Goal: Transaction & Acquisition: Purchase product/service

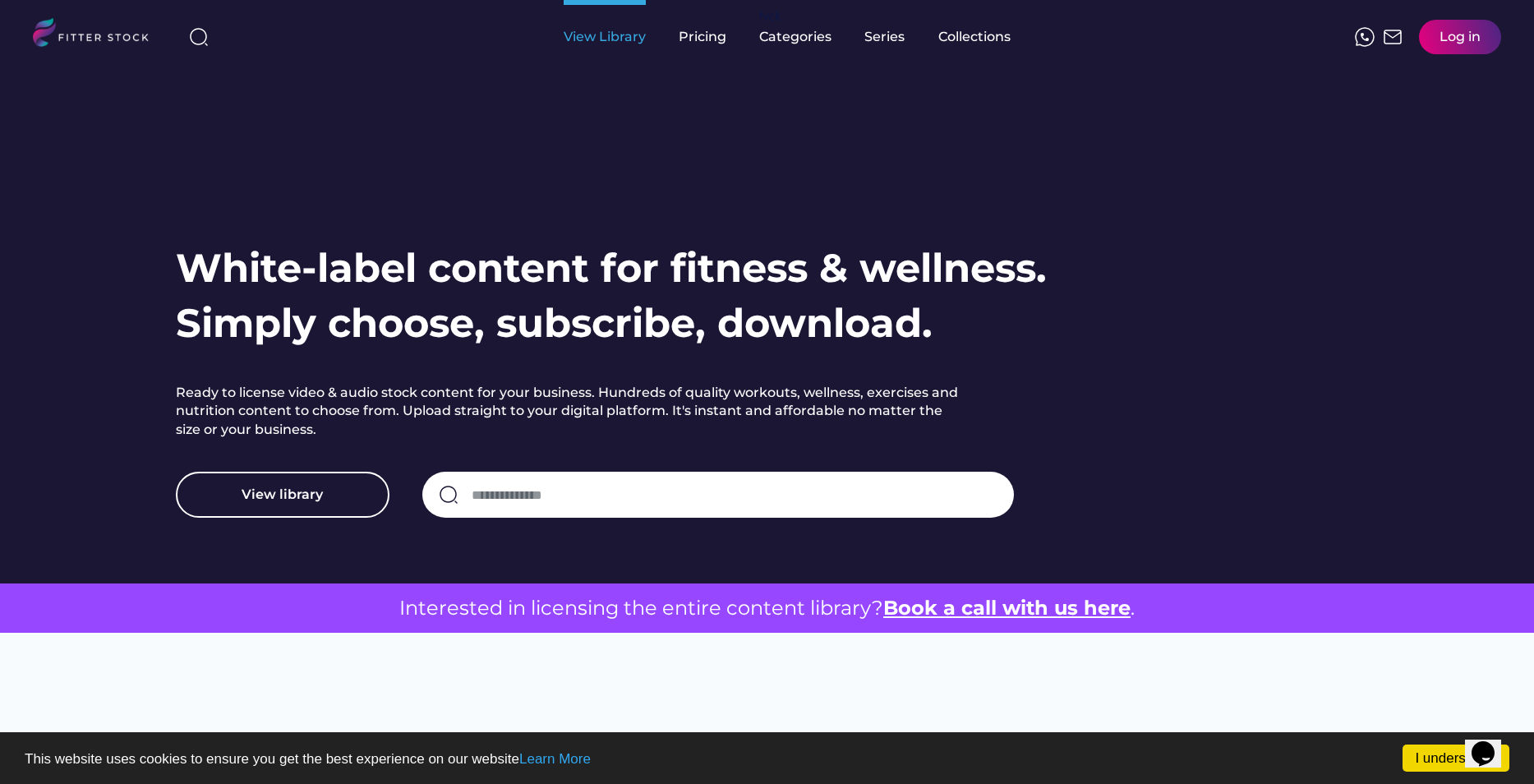
click at [596, 55] on div "View Library" at bounding box center [605, 36] width 82 height 74
click at [606, 42] on div "View Library" at bounding box center [605, 36] width 82 height 18
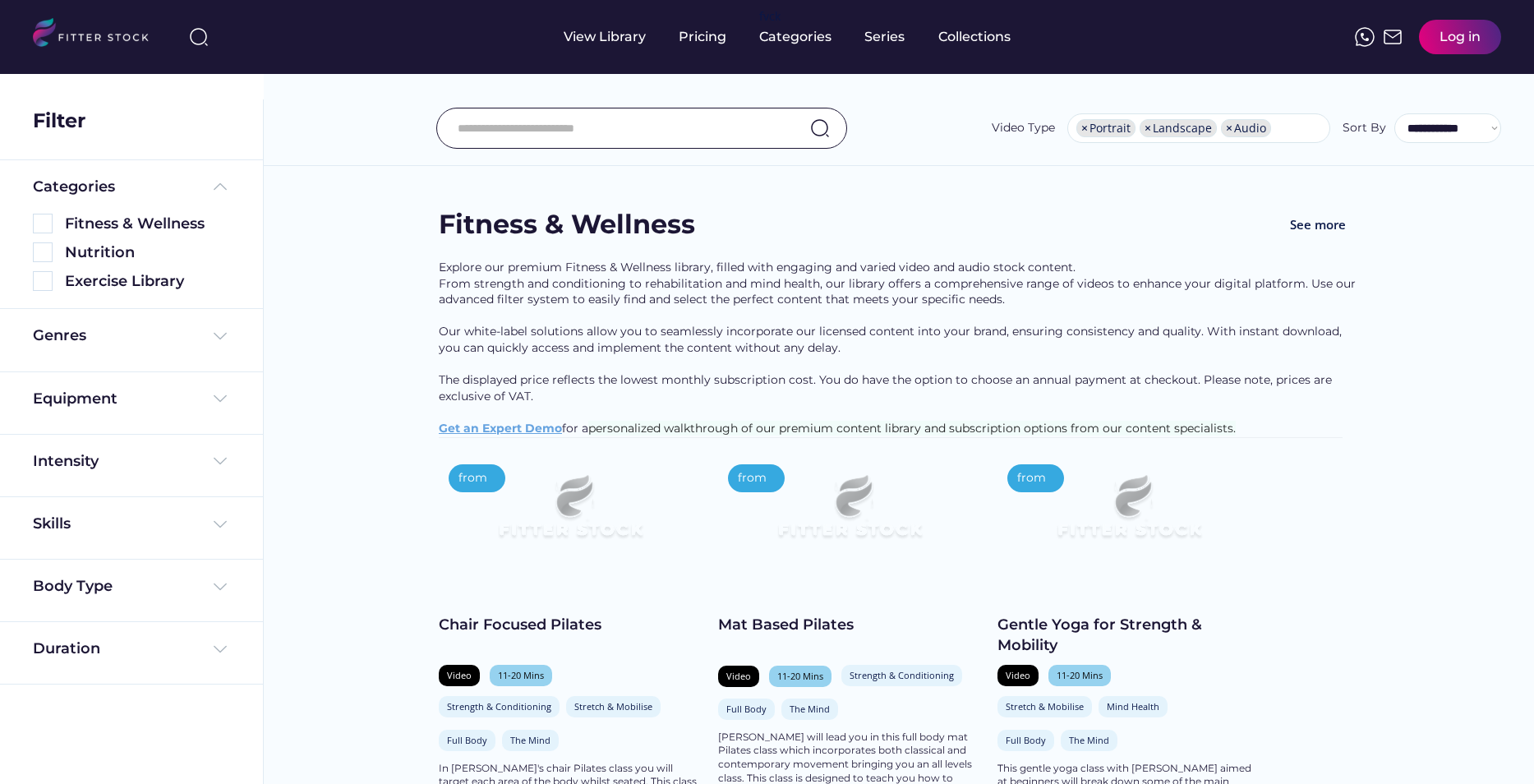
select select "**********"
click at [44, 221] on img at bounding box center [43, 223] width 20 height 20
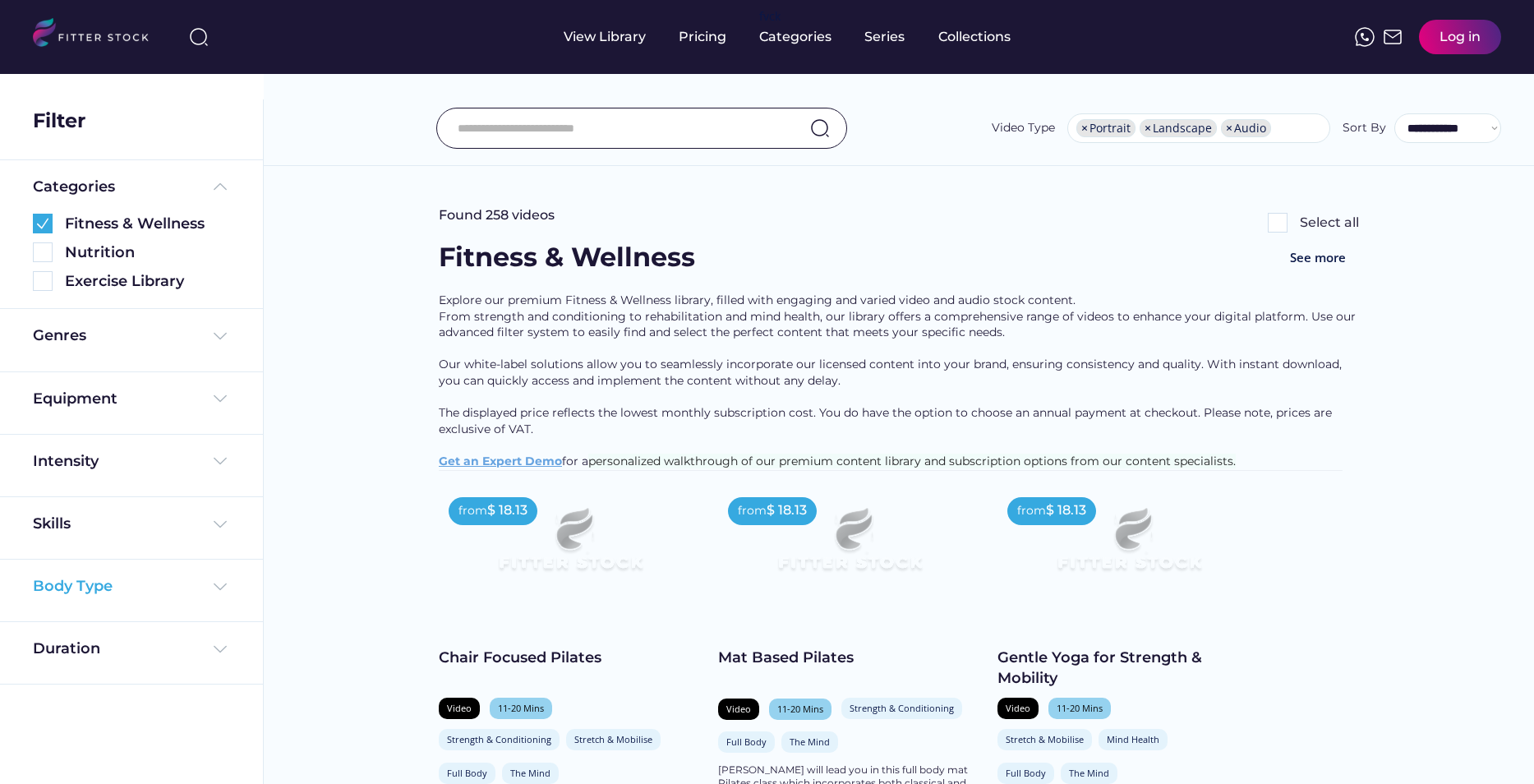
click at [192, 588] on div "Body Type" at bounding box center [131, 586] width 197 height 21
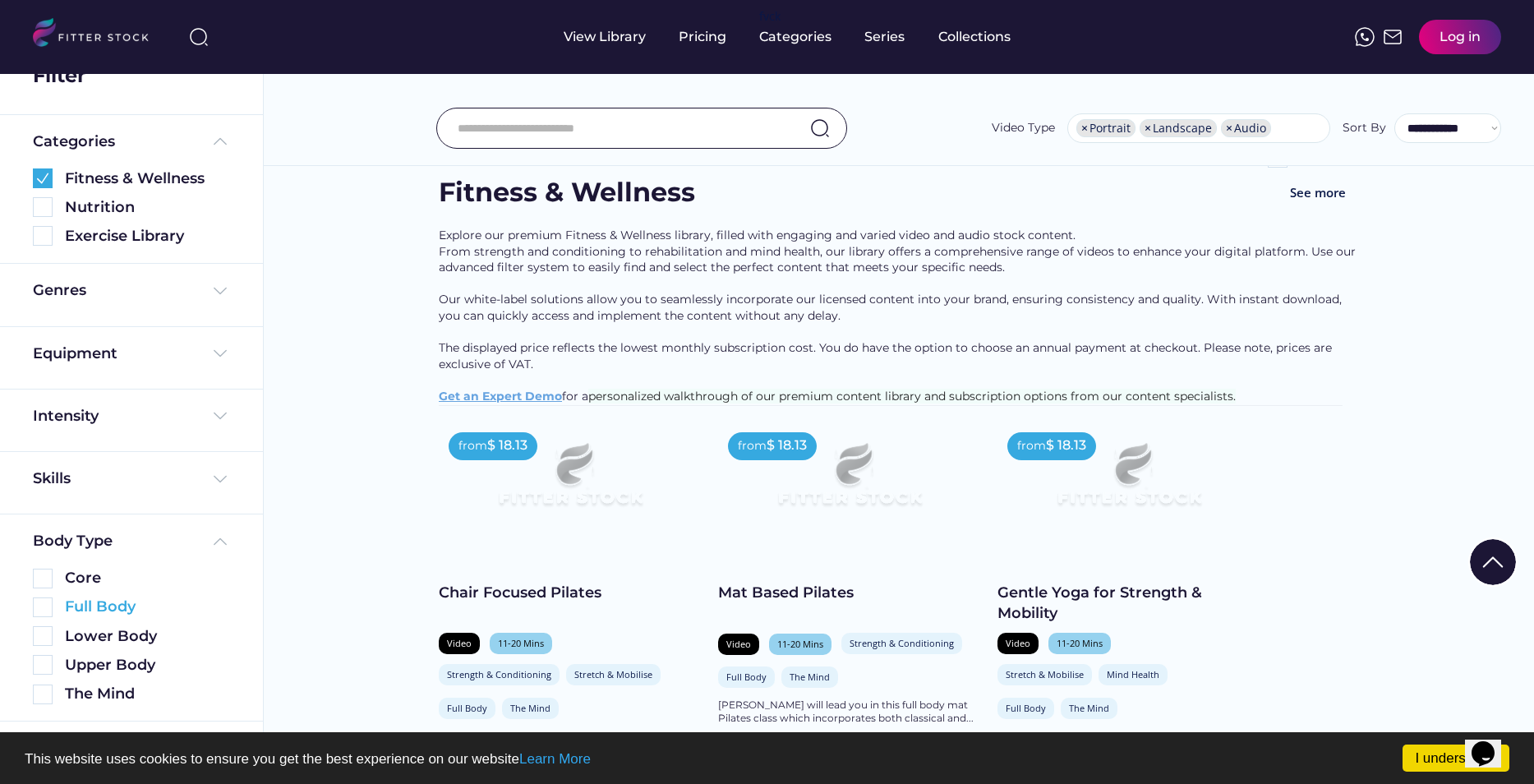
scroll to position [82, 0]
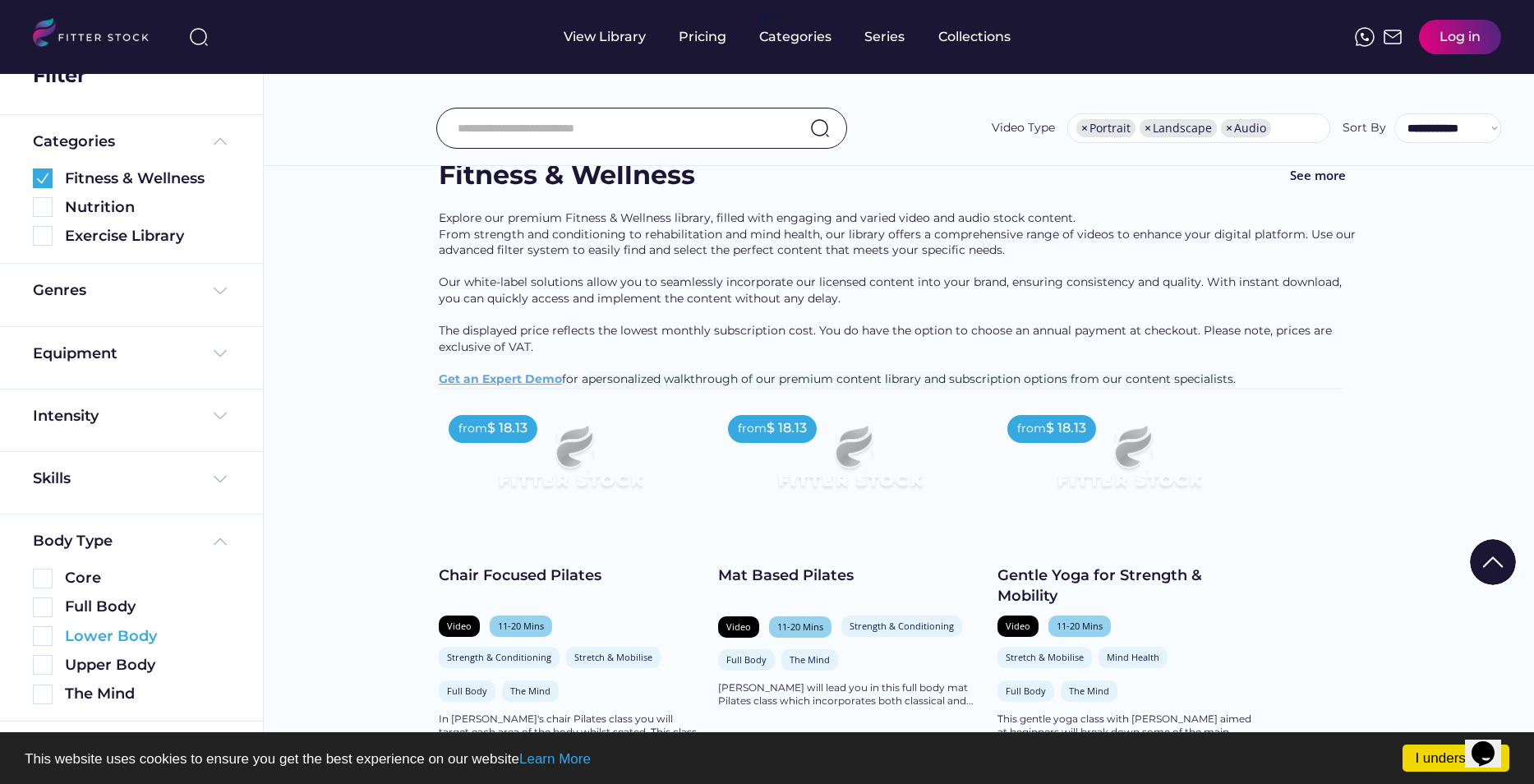
click at [43, 637] on img at bounding box center [43, 636] width 20 height 20
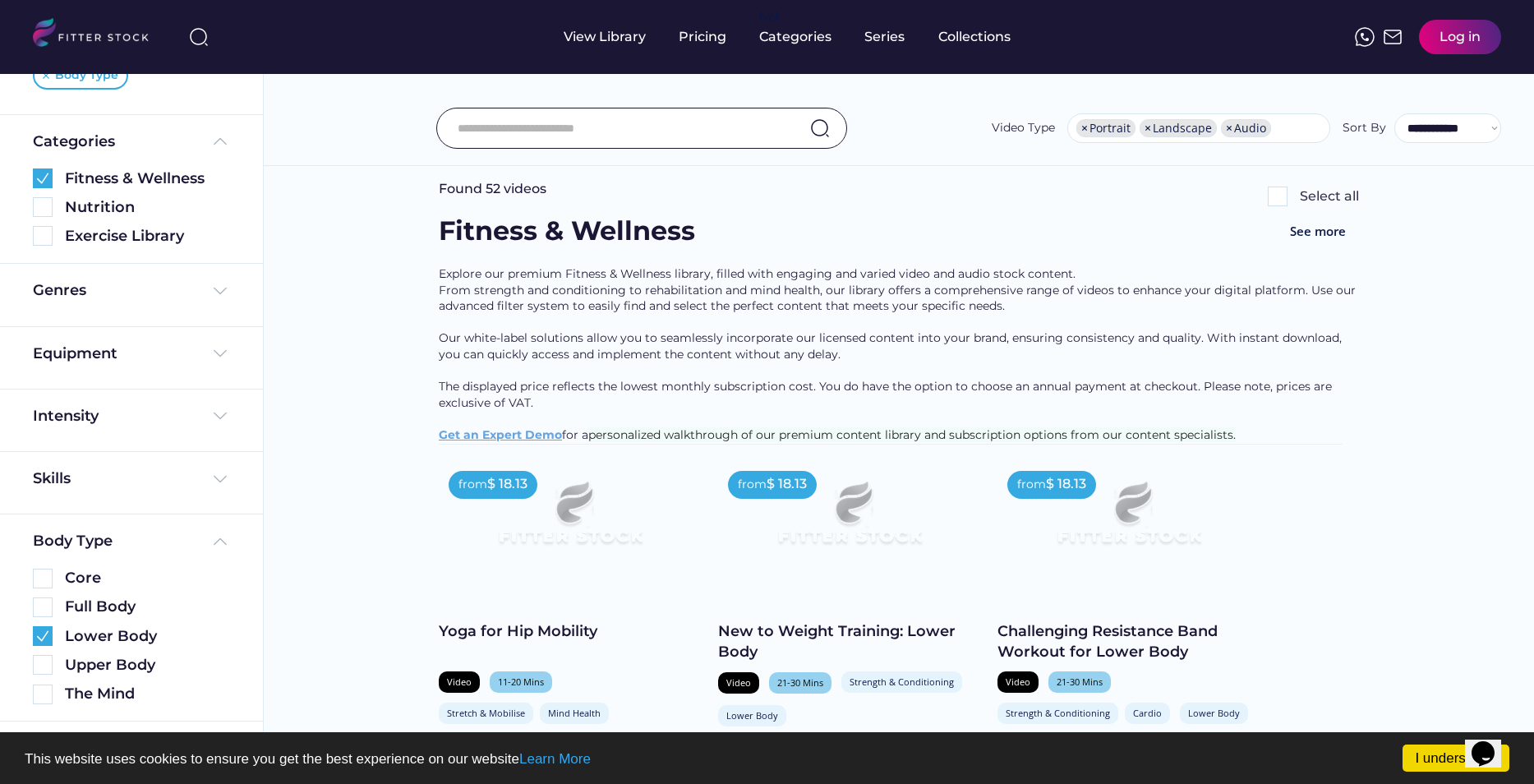
scroll to position [0, 0]
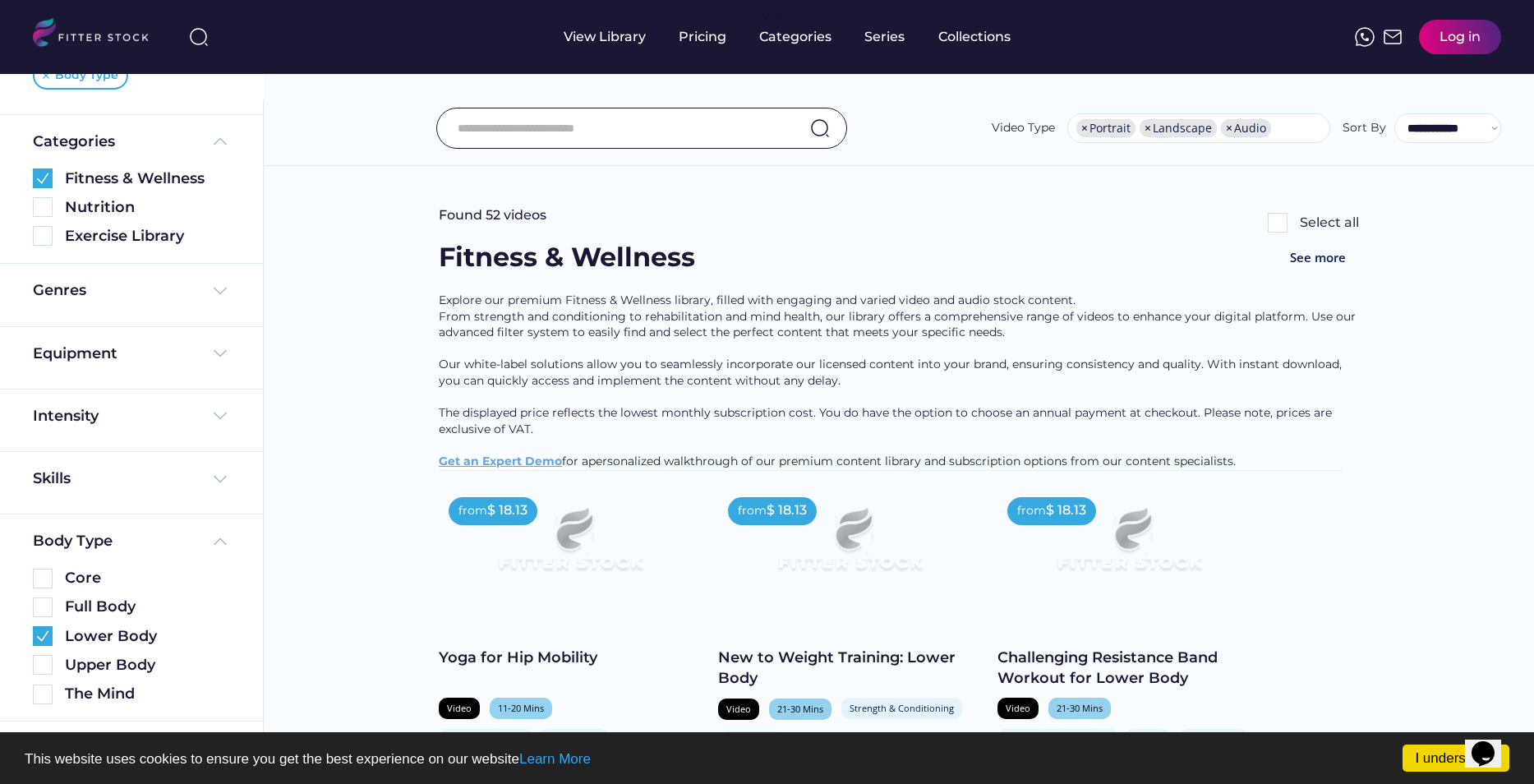
click at [621, 114] on input "input" at bounding box center [621, 128] width 327 height 35
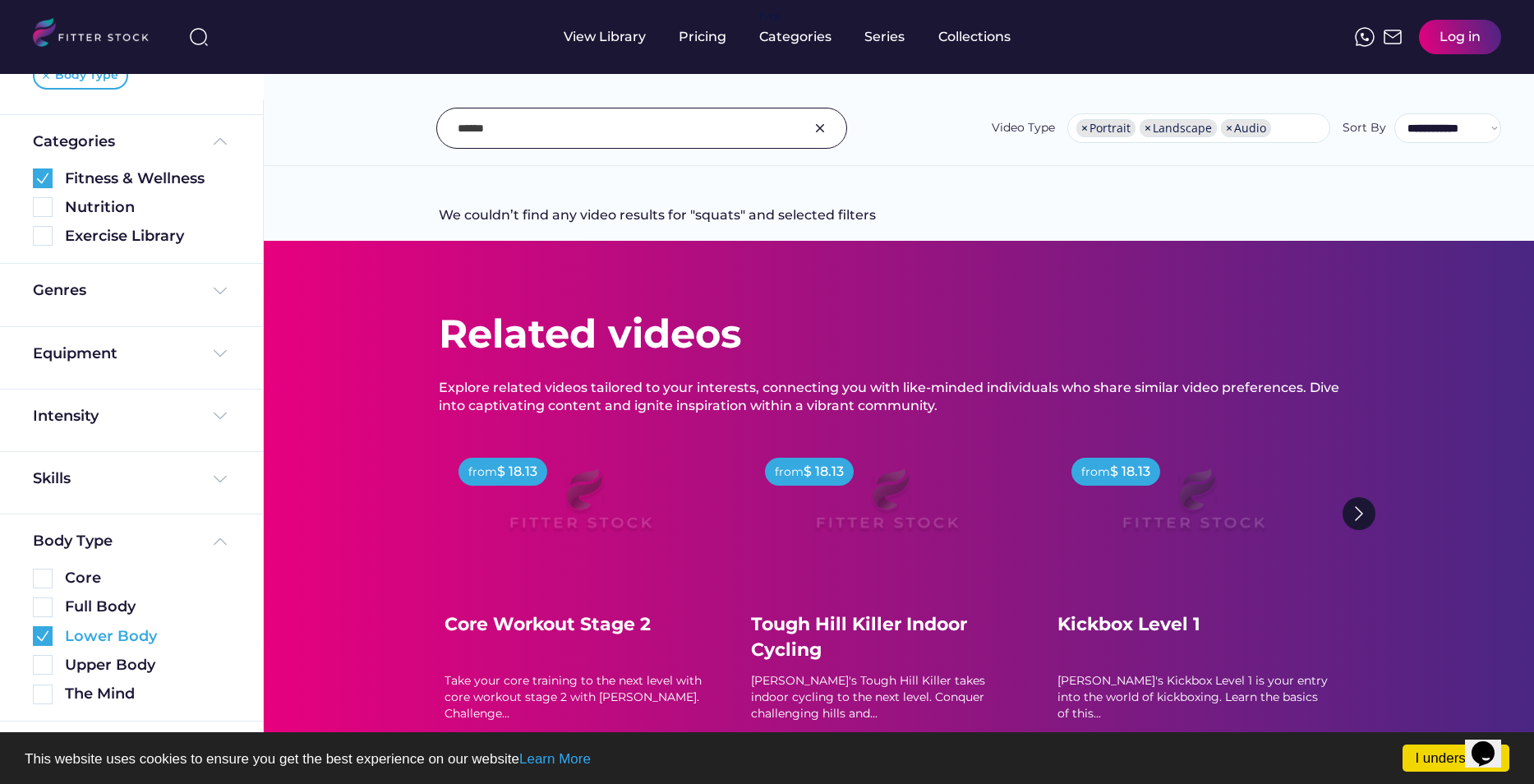
click at [42, 635] on img at bounding box center [43, 636] width 20 height 20
click at [48, 240] on img at bounding box center [43, 235] width 20 height 20
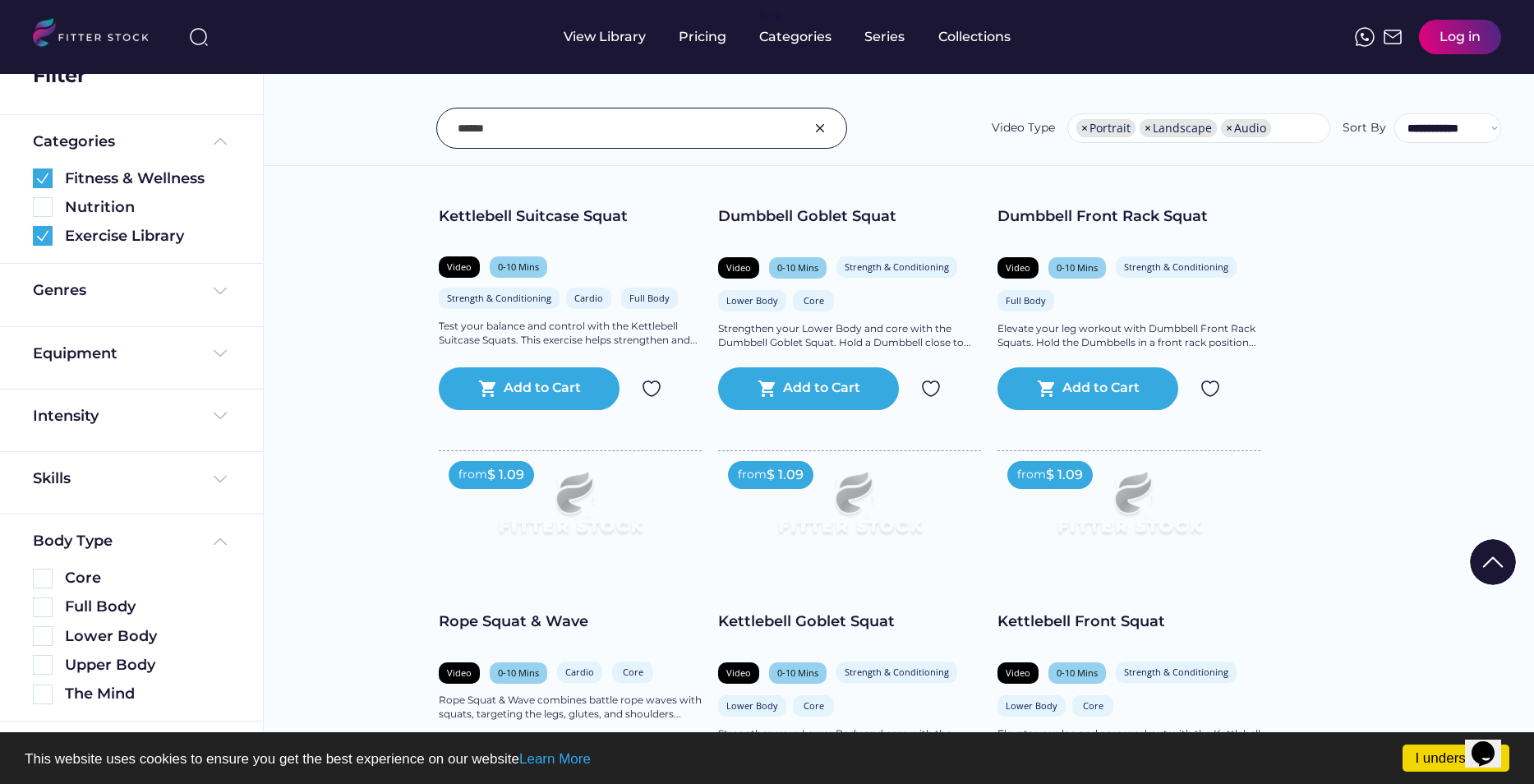
scroll to position [2546, 0]
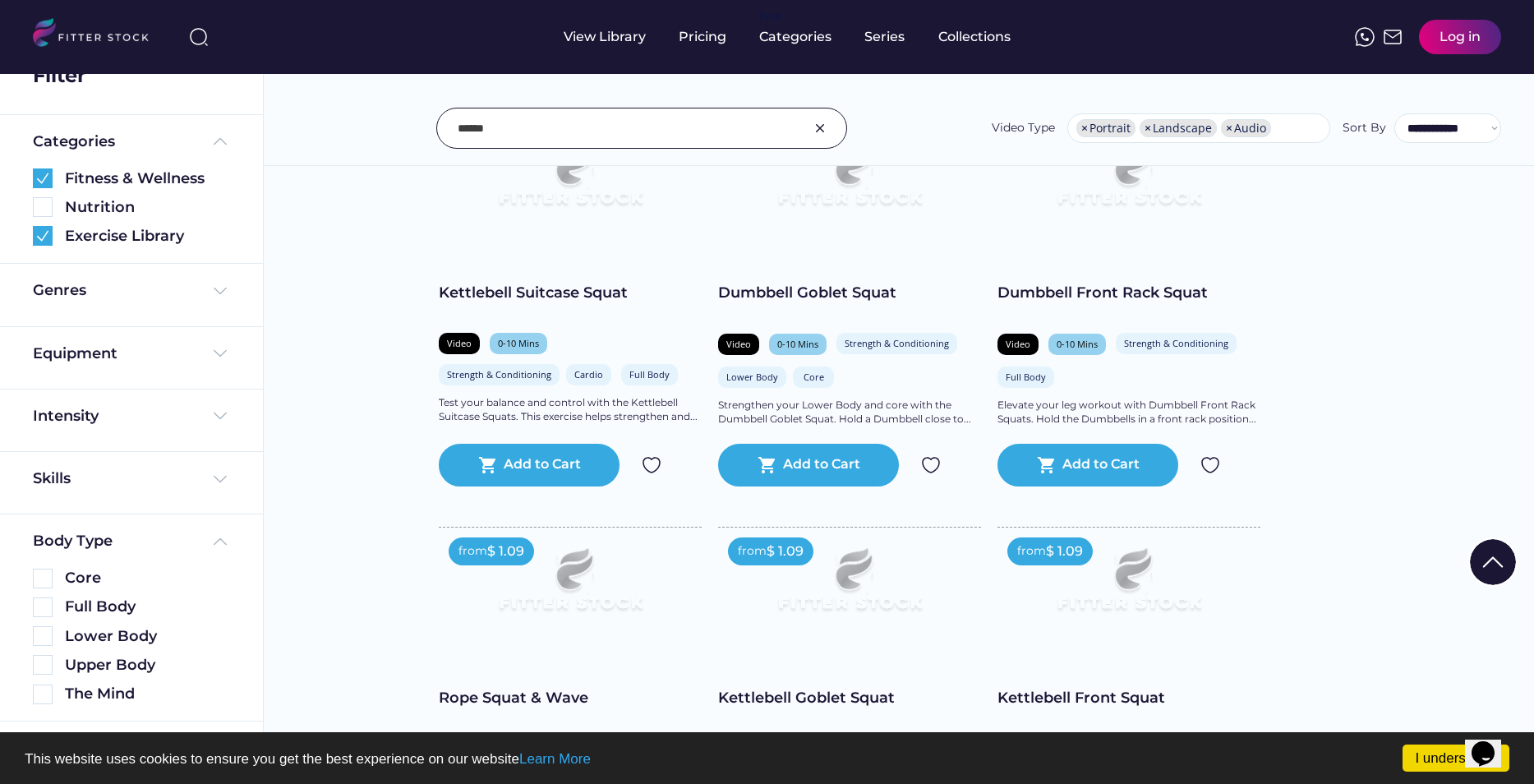
click at [560, 118] on input "input" at bounding box center [621, 128] width 327 height 35
click at [676, 125] on input "input" at bounding box center [621, 128] width 327 height 35
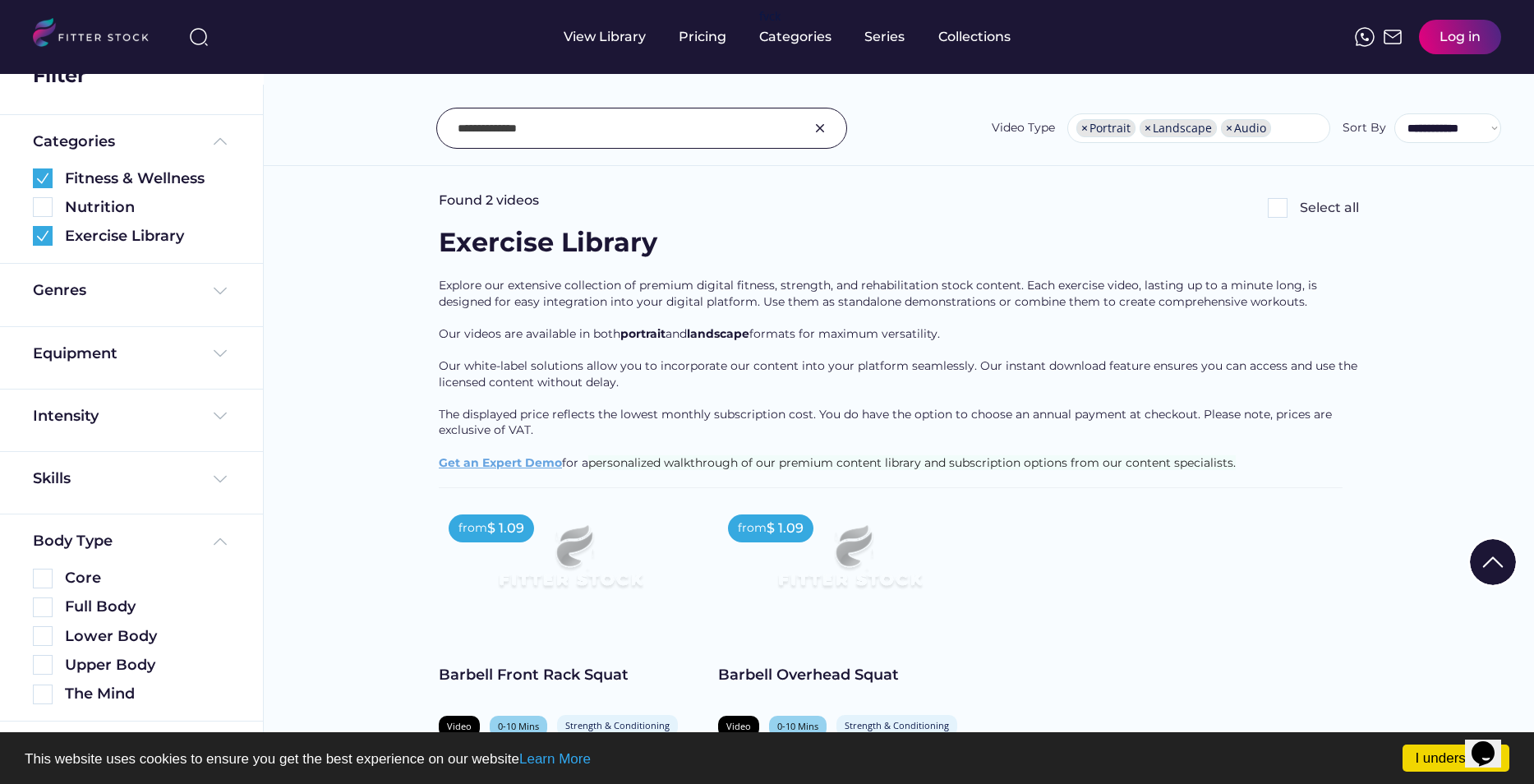
scroll to position [0, 0]
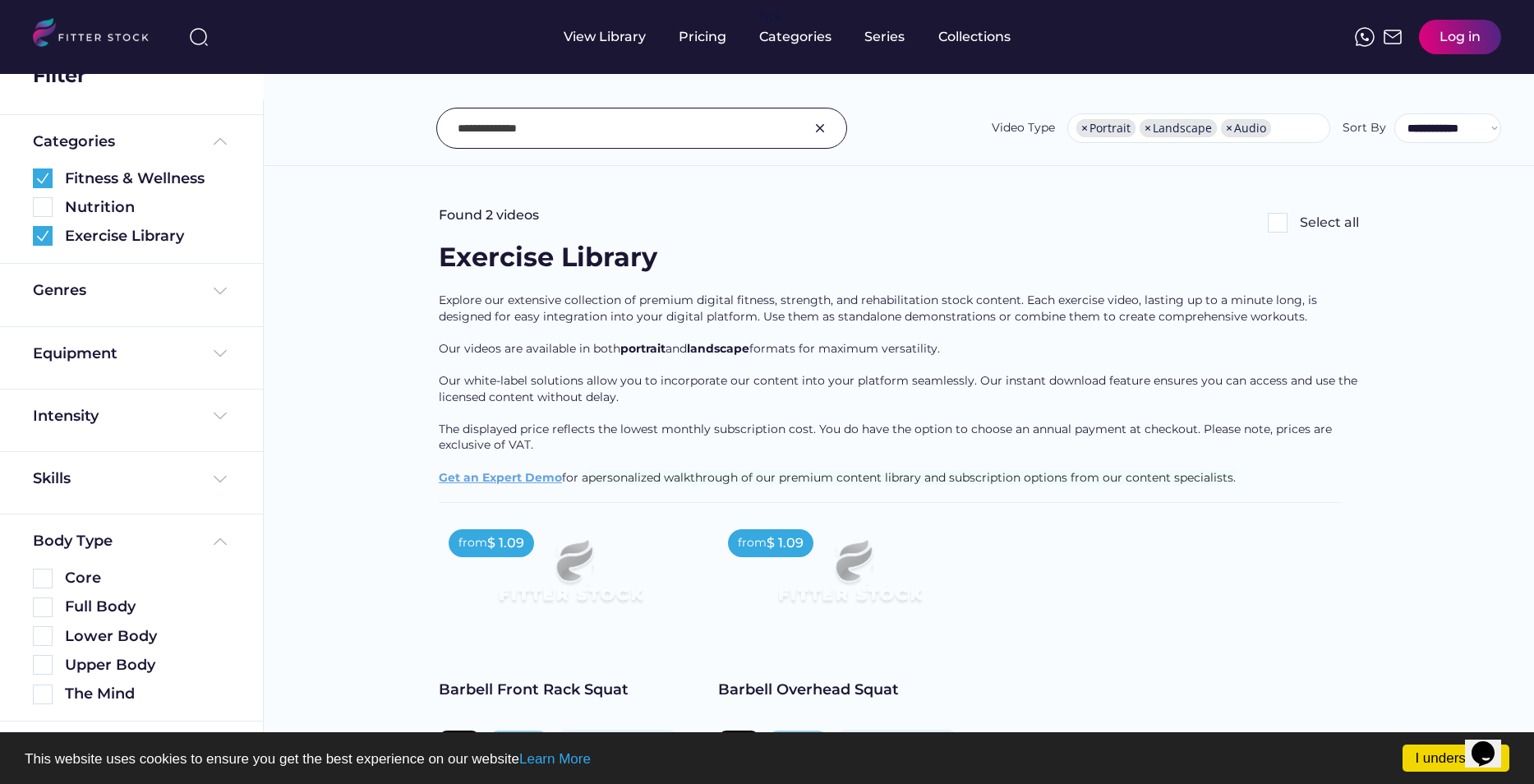
click at [490, 127] on input "input" at bounding box center [621, 128] width 327 height 35
click at [497, 127] on input "input" at bounding box center [621, 128] width 327 height 35
click at [501, 197] on div "Barbell Overhead Squat" at bounding box center [652, 205] width 377 height 16
click at [547, 130] on input "input" at bounding box center [621, 128] width 327 height 35
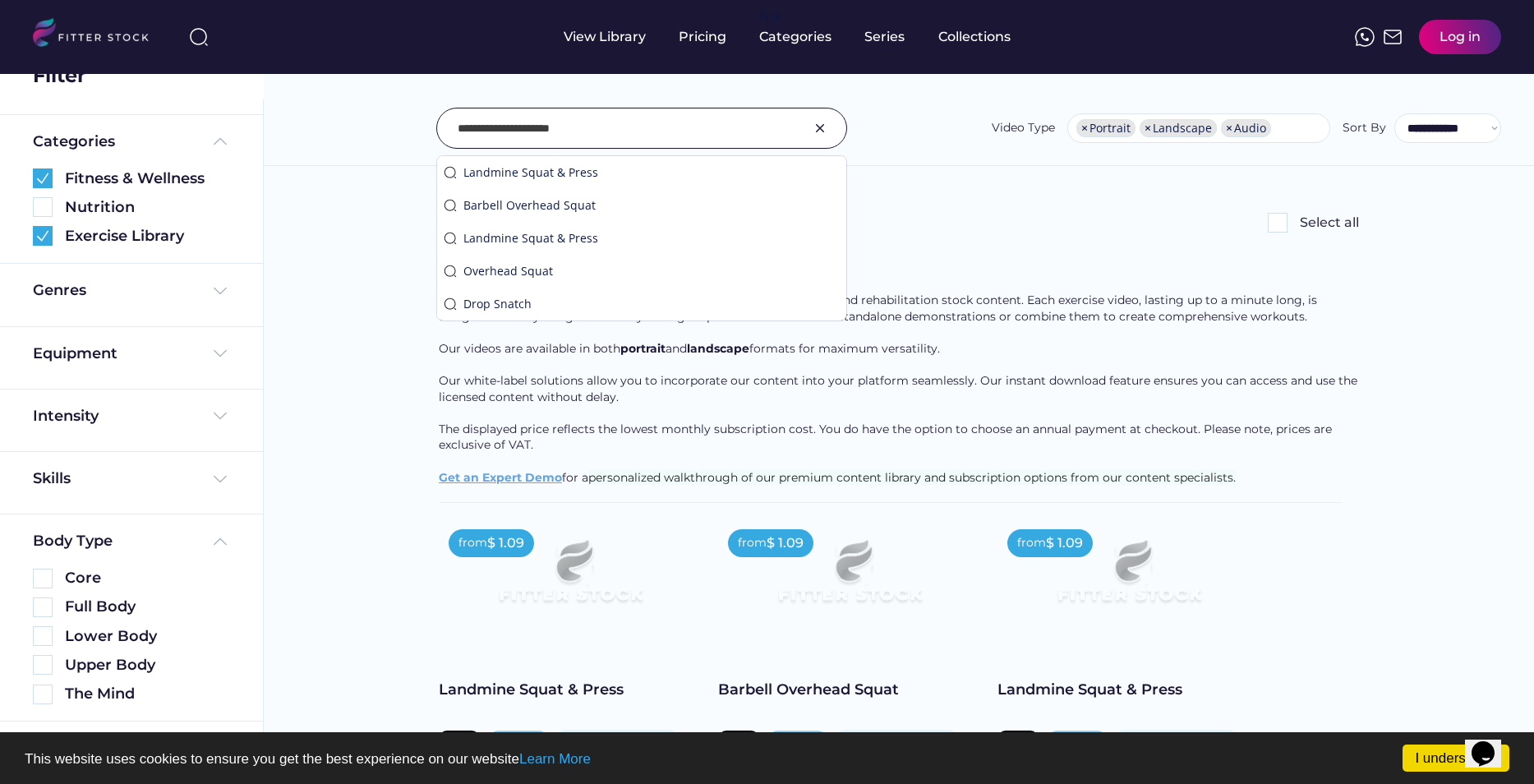
click at [552, 133] on input "input" at bounding box center [621, 128] width 327 height 35
type input "**********"
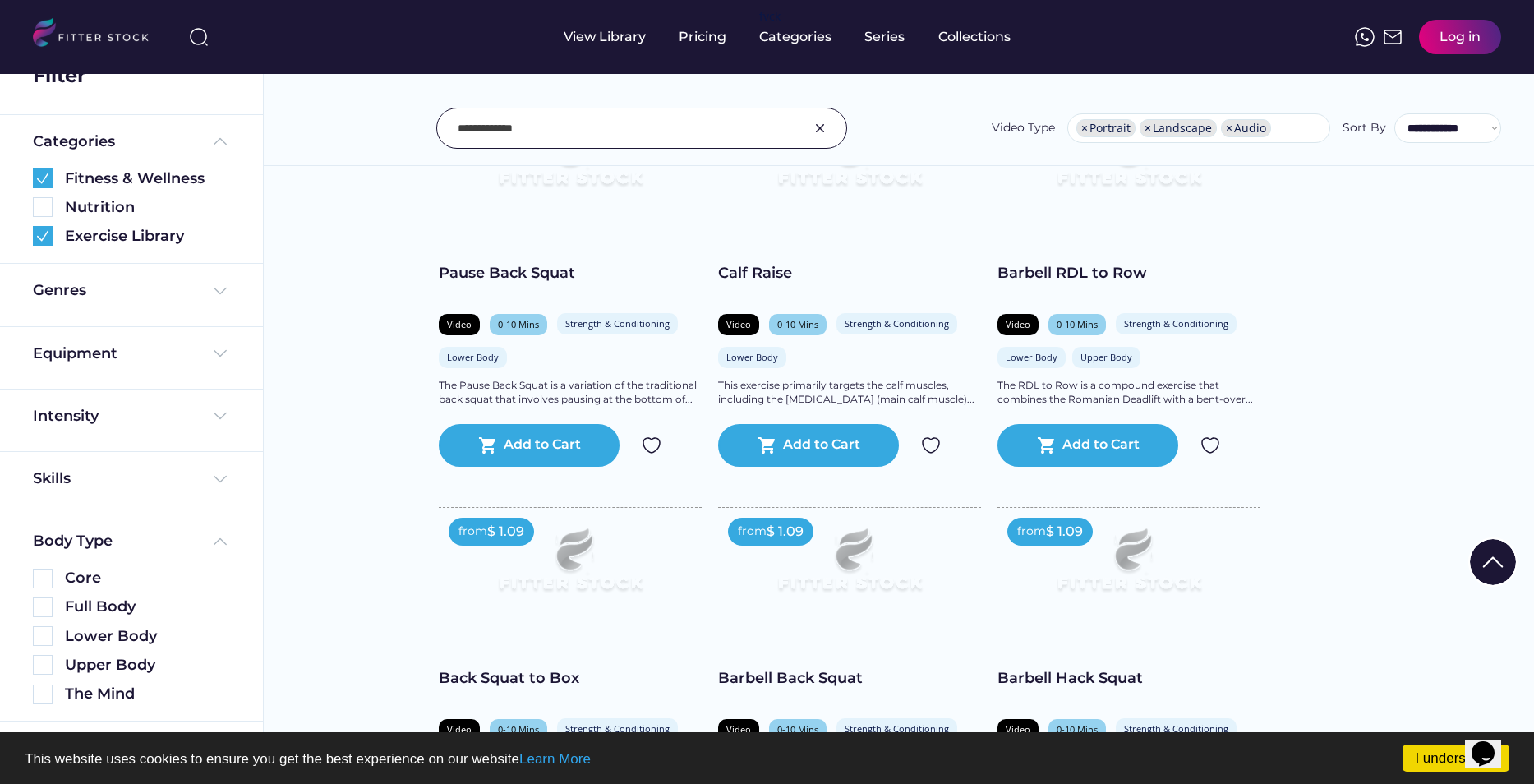
scroll to position [904, 0]
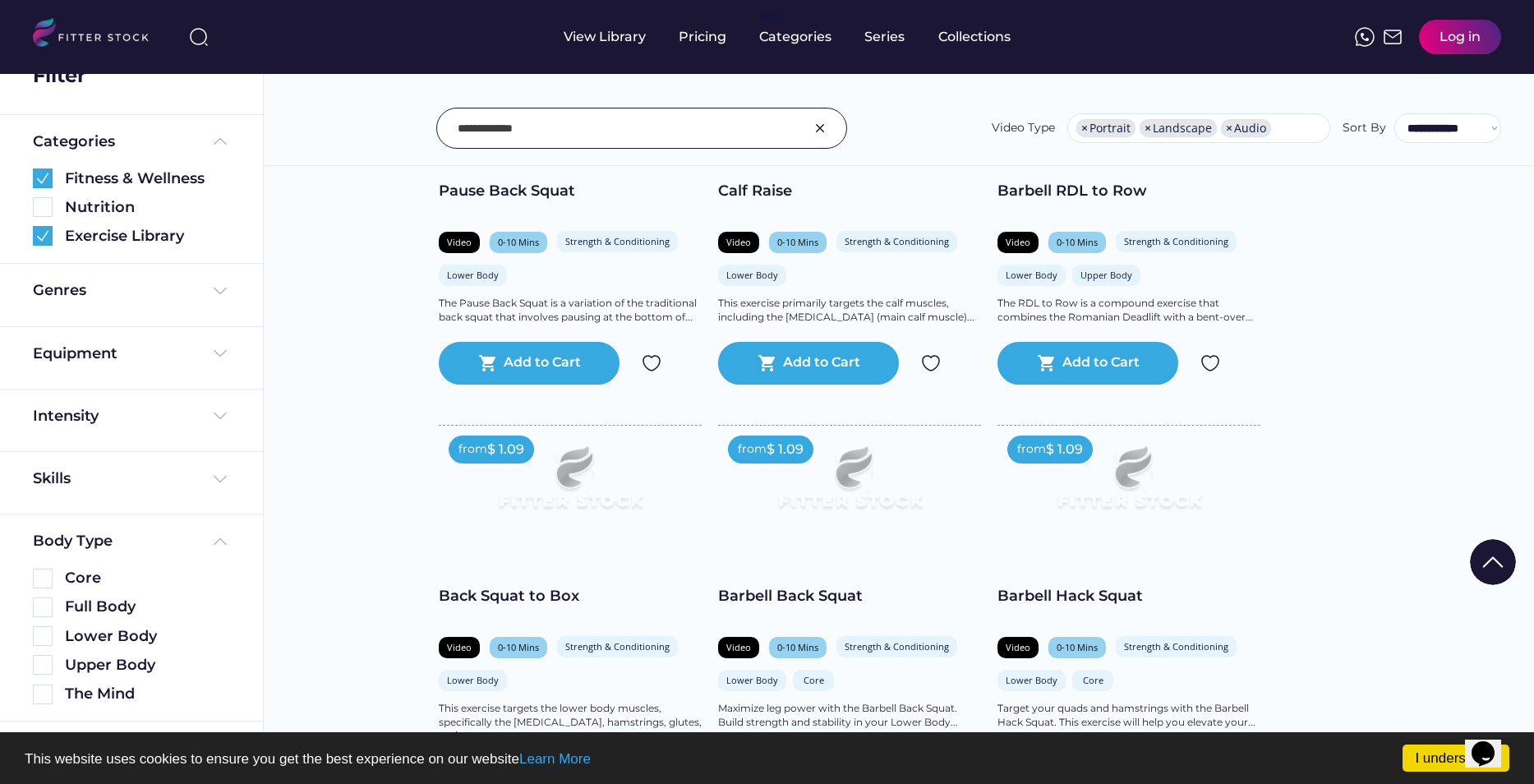
click at [834, 490] on img at bounding box center [849, 485] width 210 height 118
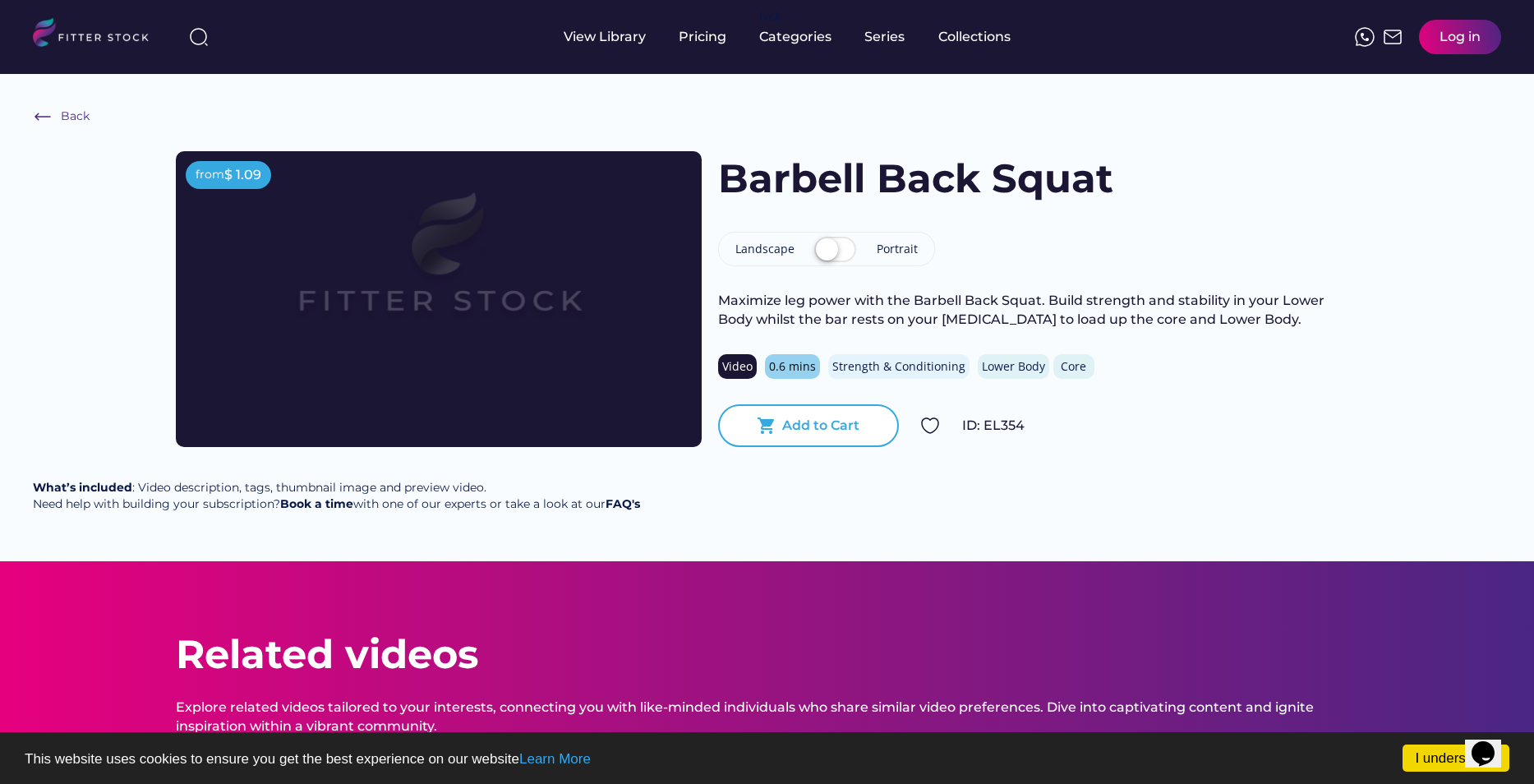
click at [773, 428] on text "shopping_cart" at bounding box center [766, 425] width 20 height 20
